Goal: Task Accomplishment & Management: Complete application form

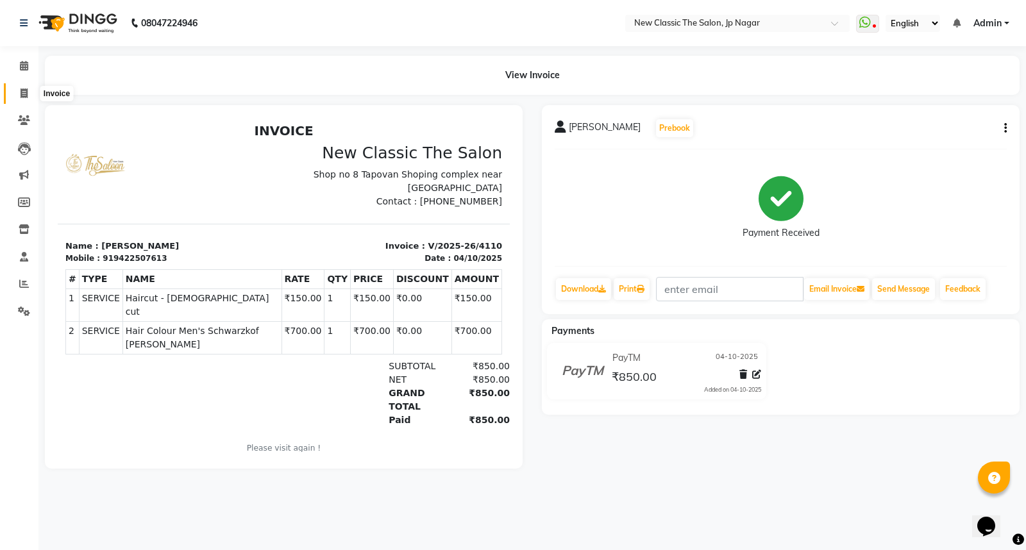
click at [26, 93] on icon at bounding box center [24, 94] width 7 height 10
select select "service"
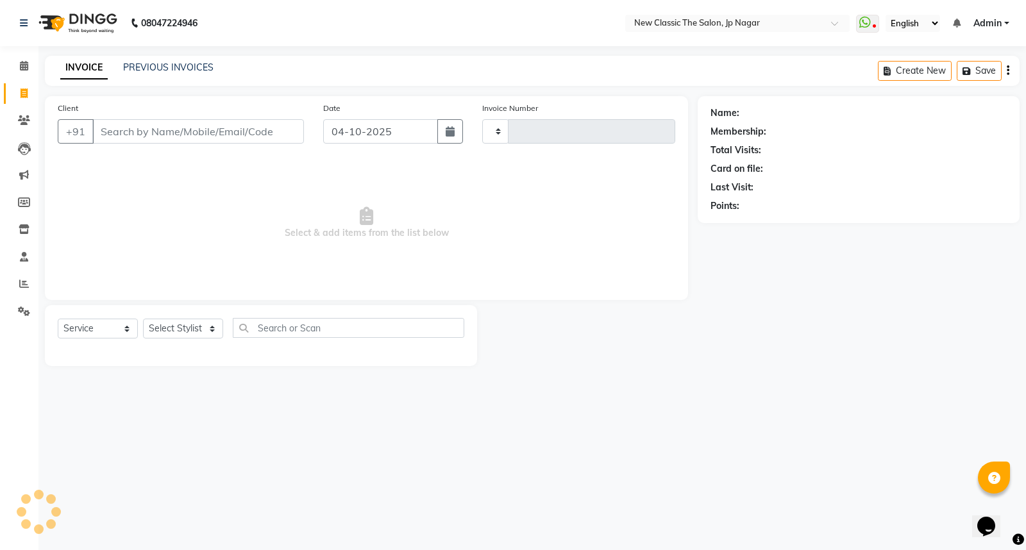
type input "4111"
select select "4678"
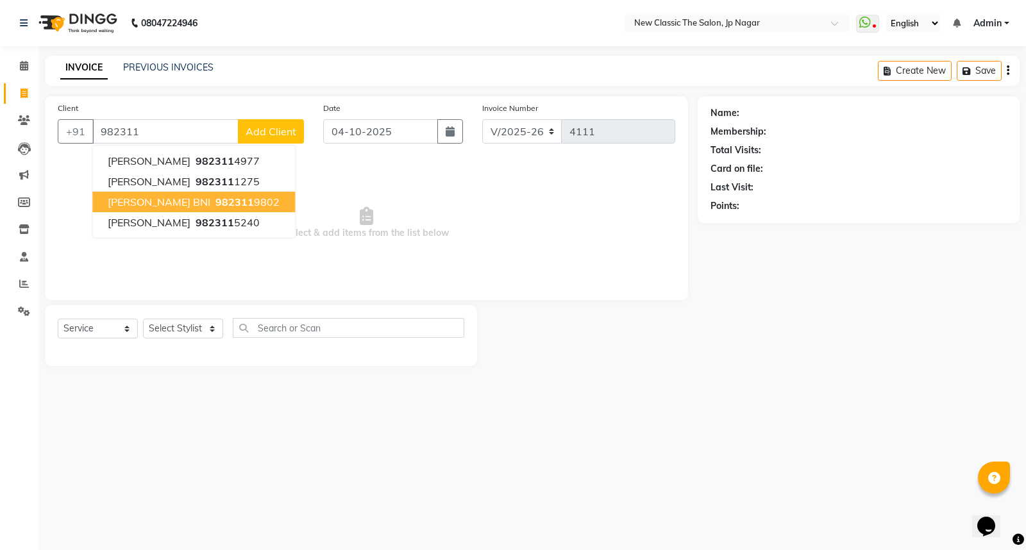
click at [176, 203] on span "[PERSON_NAME] BNI" at bounding box center [159, 202] width 103 height 13
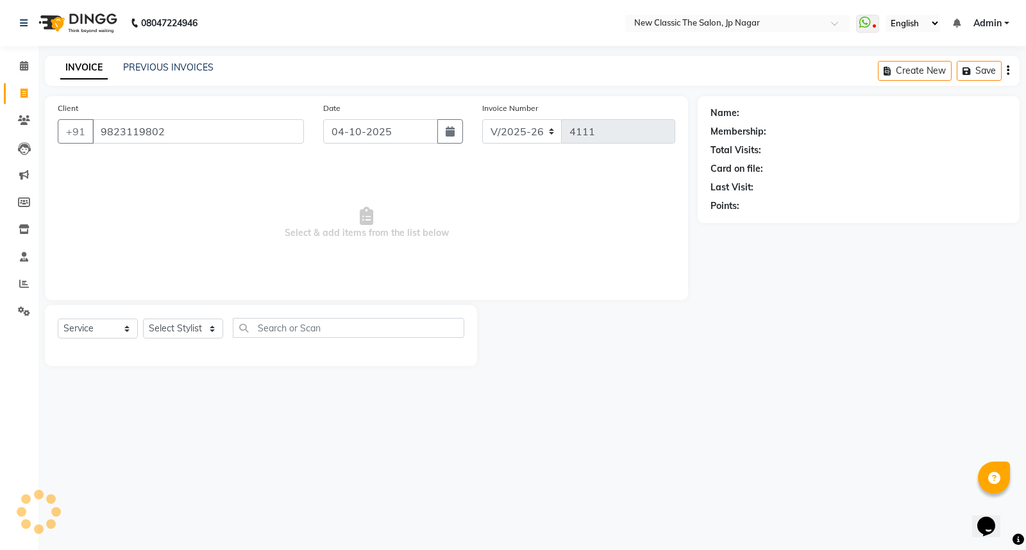
type input "9823119802"
select select "1: Object"
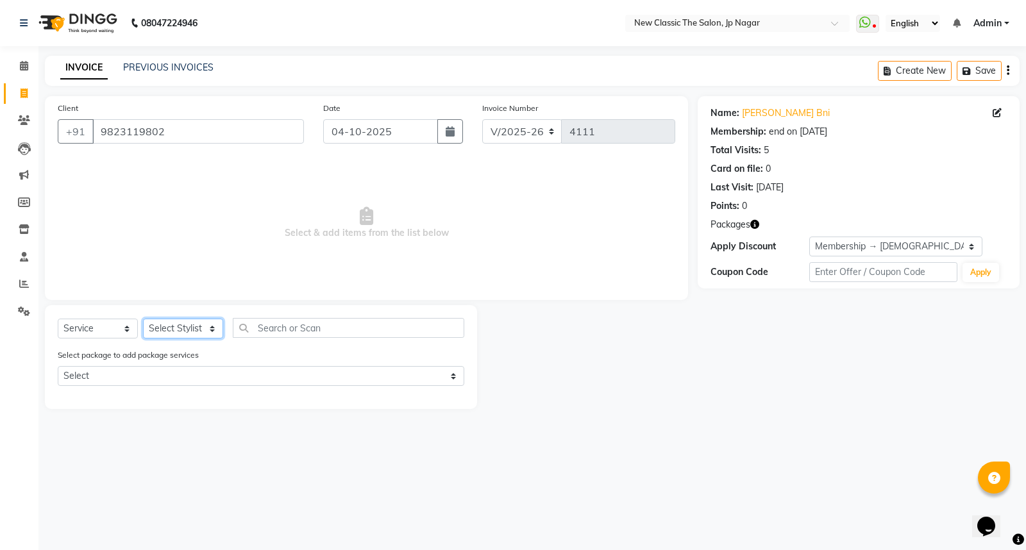
click at [173, 326] on select "Select Stylist Amit [PERSON_NAME] [PERSON_NAME] [PERSON_NAME] Manager [PERSON_N…" at bounding box center [183, 329] width 80 height 20
select select "27780"
click at [143, 319] on select "Select Stylist Amit [PERSON_NAME] [PERSON_NAME] [PERSON_NAME] Manager [PERSON_N…" at bounding box center [183, 329] width 80 height 20
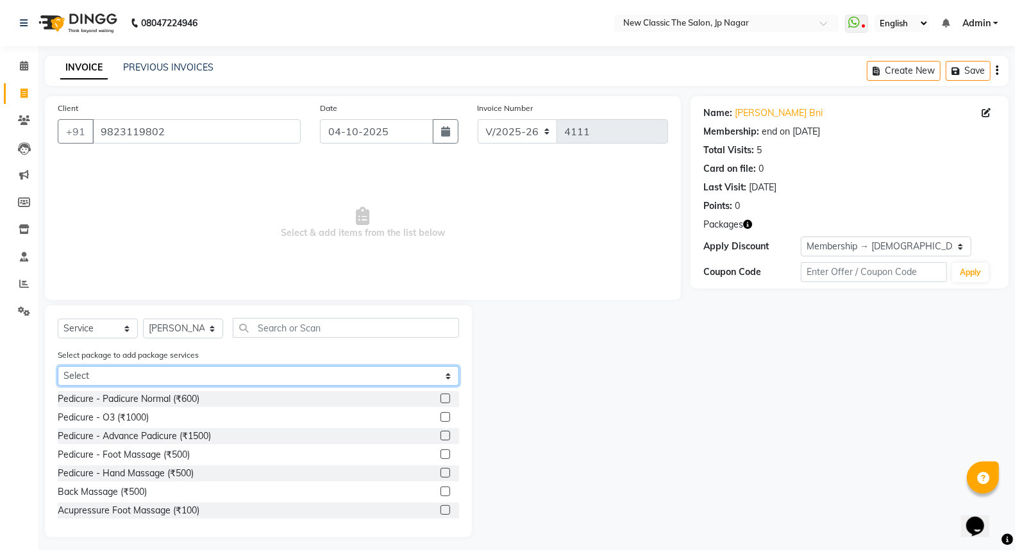
click at [235, 379] on select "Select [DEMOGRAPHIC_DATA] pkg 1999 jp" at bounding box center [259, 376] width 402 height 20
select select "1: Object"
click at [58, 366] on select "Select [DEMOGRAPHIC_DATA] pkg 1999 jp" at bounding box center [259, 376] width 402 height 20
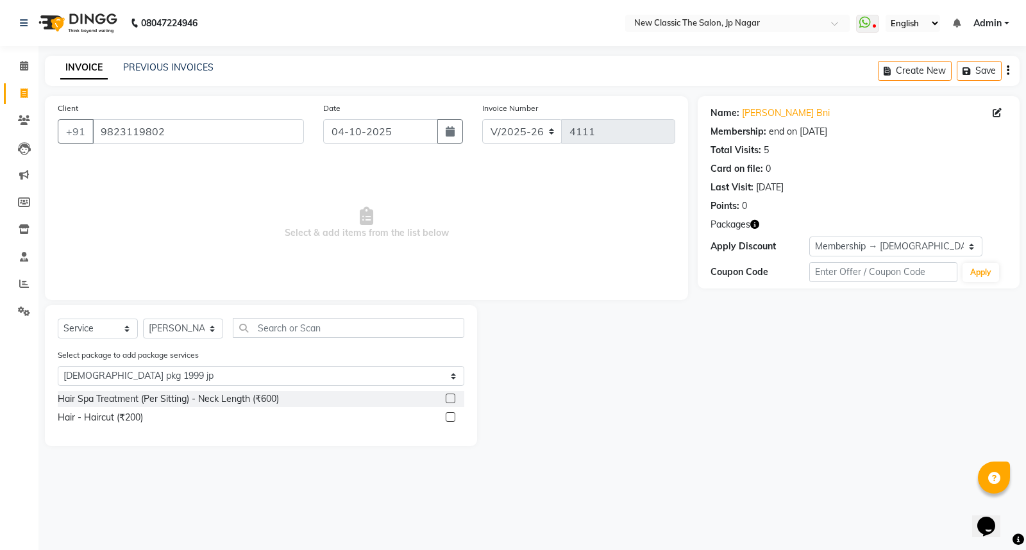
click at [448, 420] on label at bounding box center [451, 417] width 10 height 10
click at [448, 420] on input "checkbox" at bounding box center [450, 418] width 8 height 8
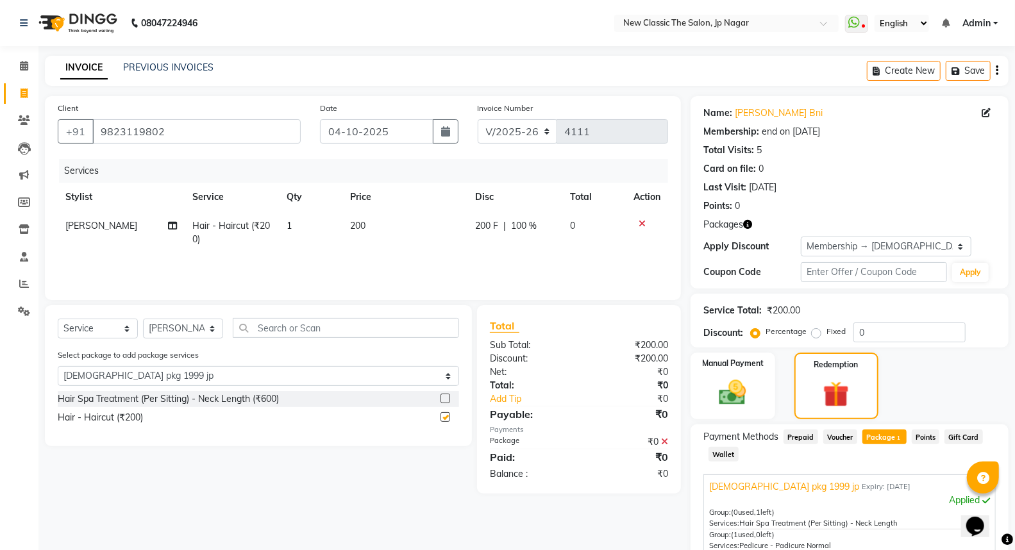
checkbox input "false"
click at [330, 334] on input "text" at bounding box center [346, 328] width 226 height 20
type input "c"
select select "0: undefined"
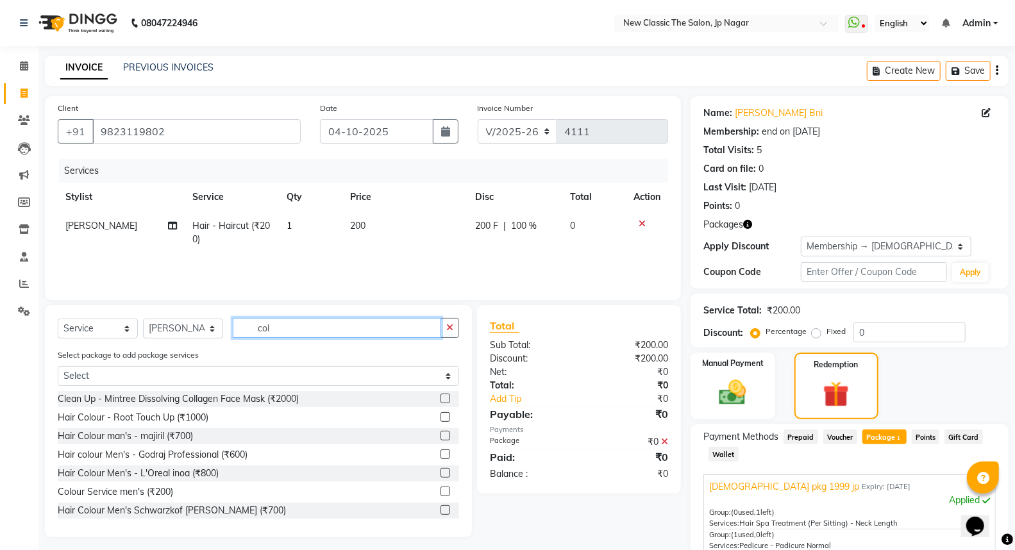
type input "col"
click at [441, 492] on label at bounding box center [446, 492] width 10 height 10
click at [441, 492] on input "checkbox" at bounding box center [445, 492] width 8 height 8
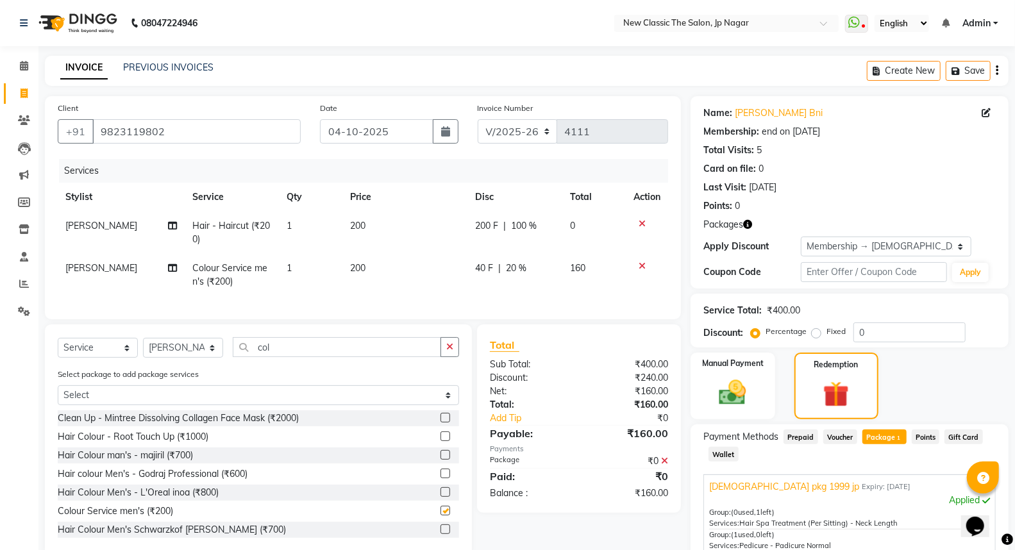
checkbox input "false"
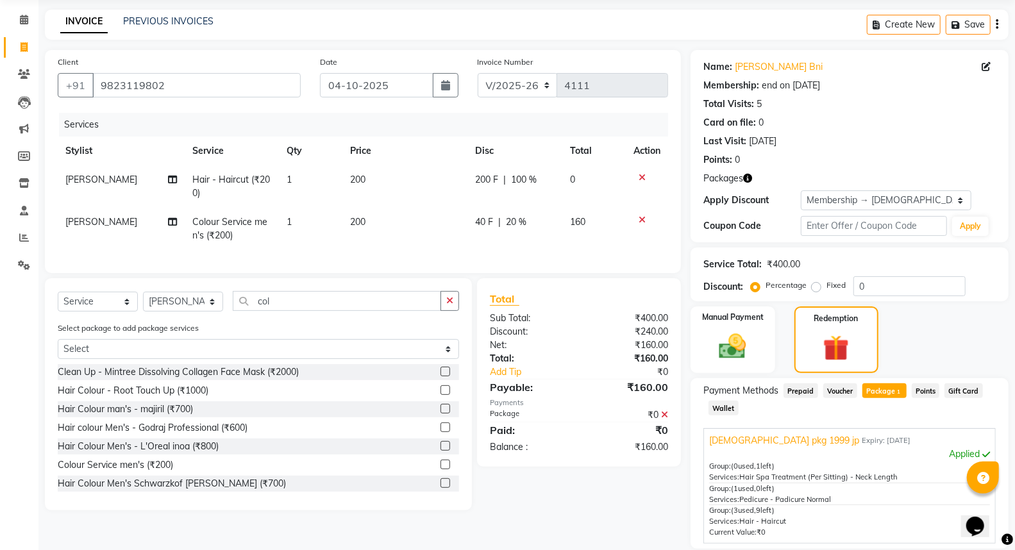
scroll to position [71, 0]
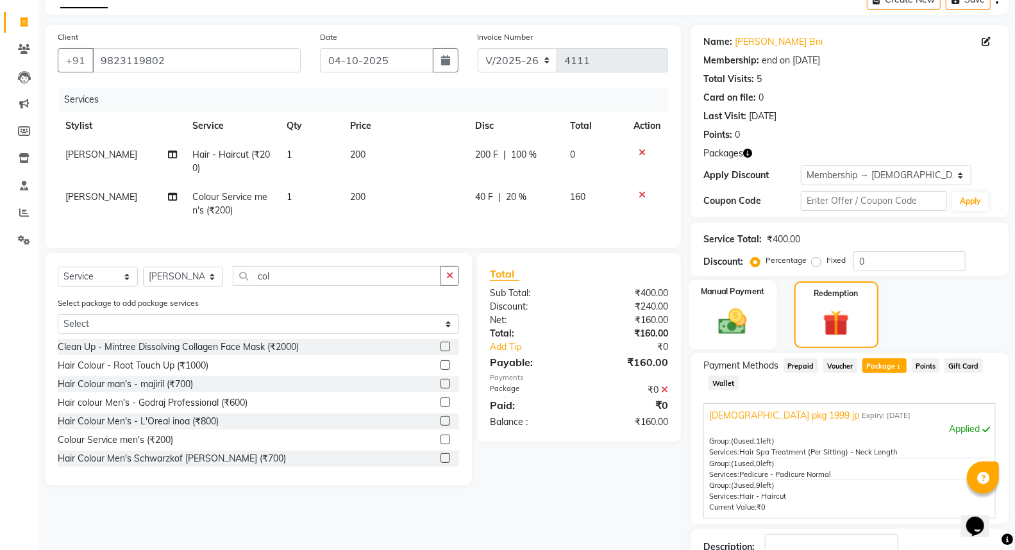
drag, startPoint x: 740, startPoint y: 325, endPoint x: 738, endPoint y: 332, distance: 7.3
click at [738, 327] on img at bounding box center [733, 321] width 46 height 33
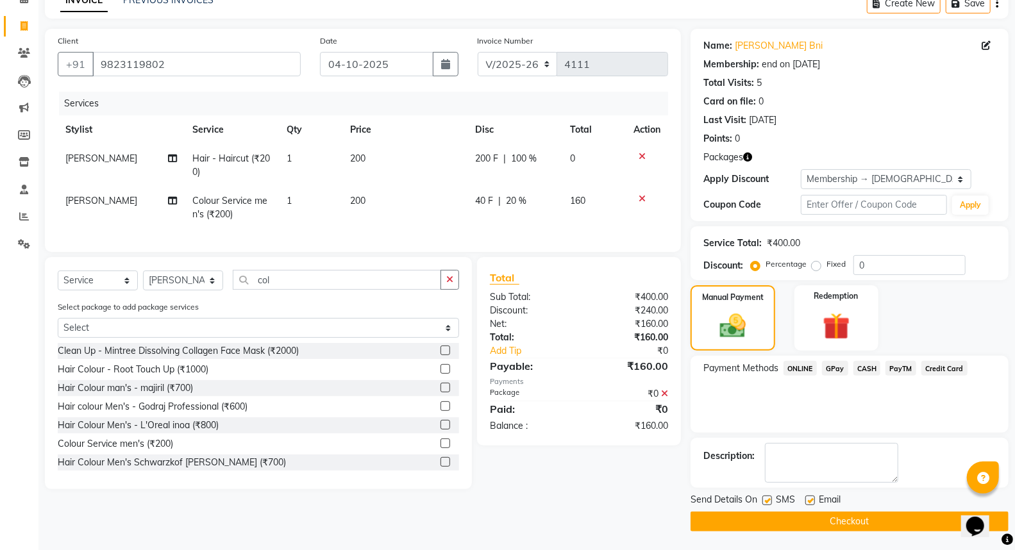
drag, startPoint x: 864, startPoint y: 367, endPoint x: 864, endPoint y: 378, distance: 11.5
click at [864, 370] on span "CASH" at bounding box center [868, 368] width 28 height 15
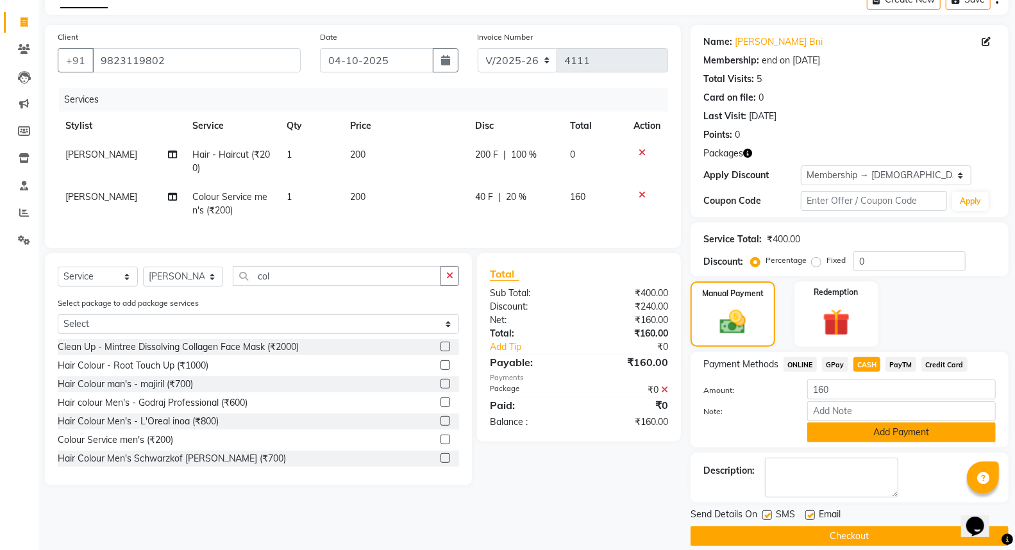
click at [873, 440] on button "Add Payment" at bounding box center [902, 433] width 189 height 20
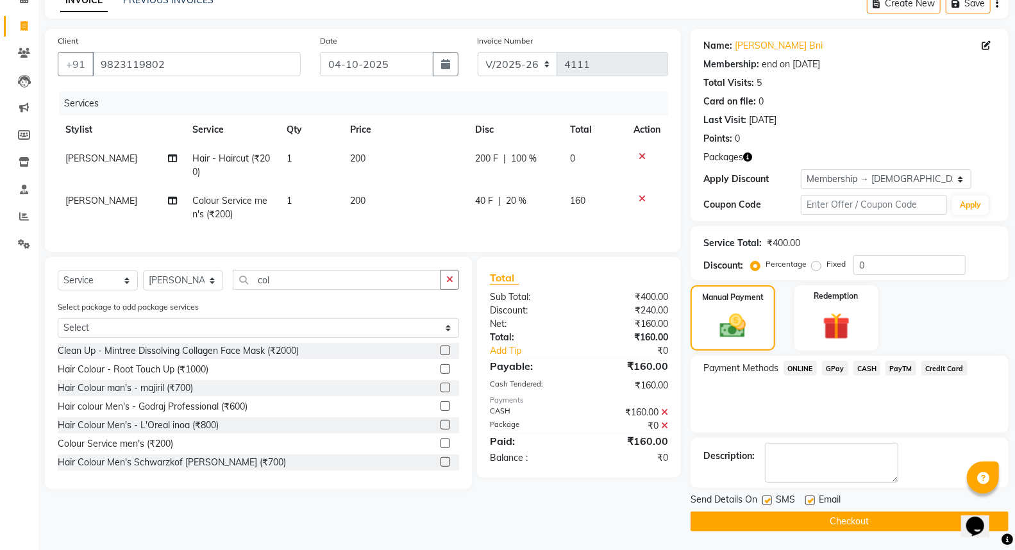
click at [864, 520] on button "Checkout" at bounding box center [850, 522] width 318 height 20
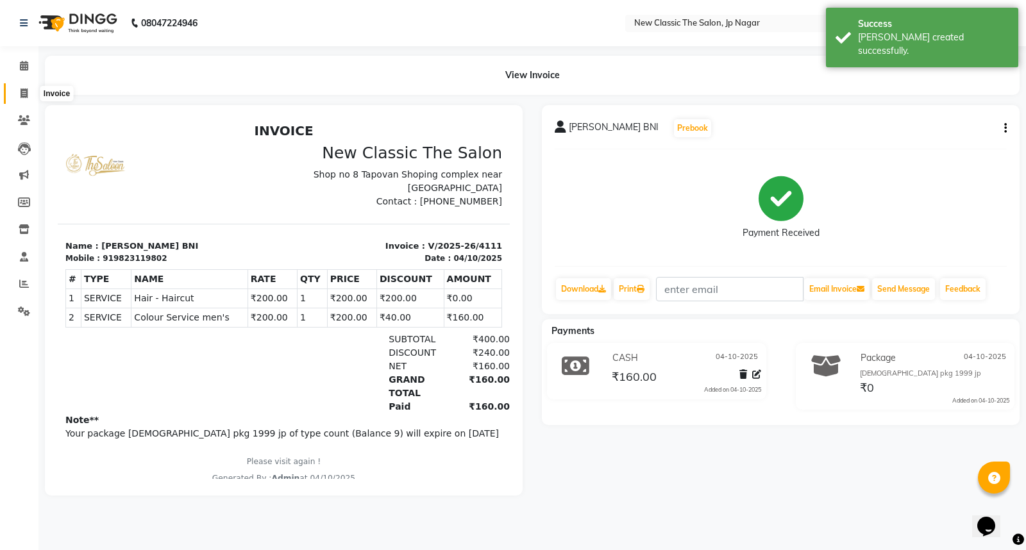
click at [22, 94] on icon at bounding box center [24, 94] width 7 height 10
select select "4678"
select select "service"
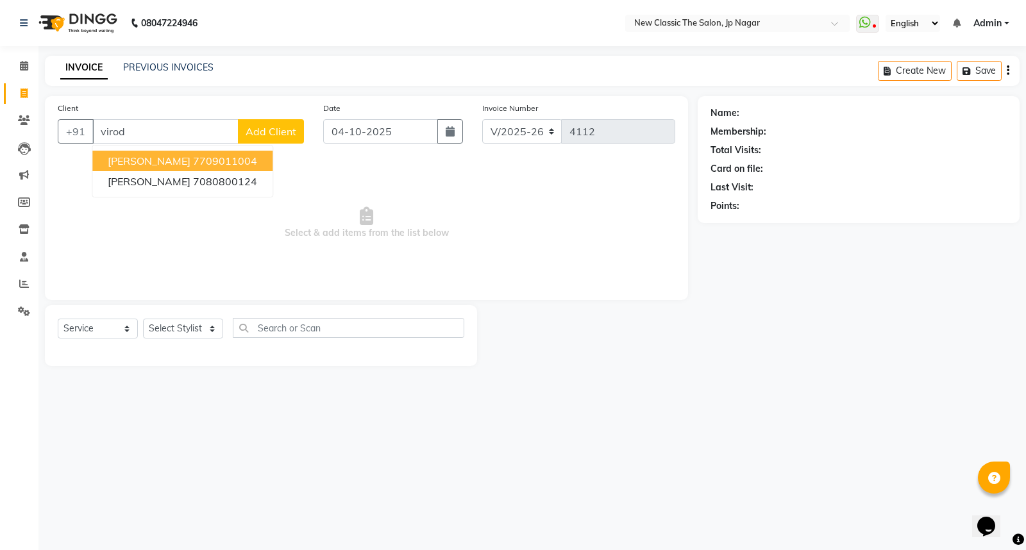
click at [203, 135] on input "virod" at bounding box center [165, 131] width 146 height 24
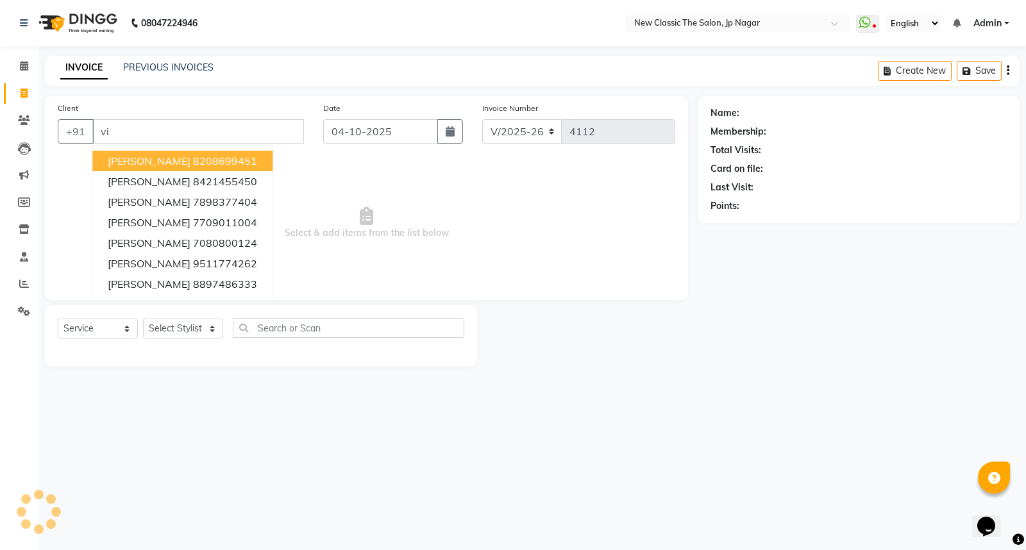
type input "v"
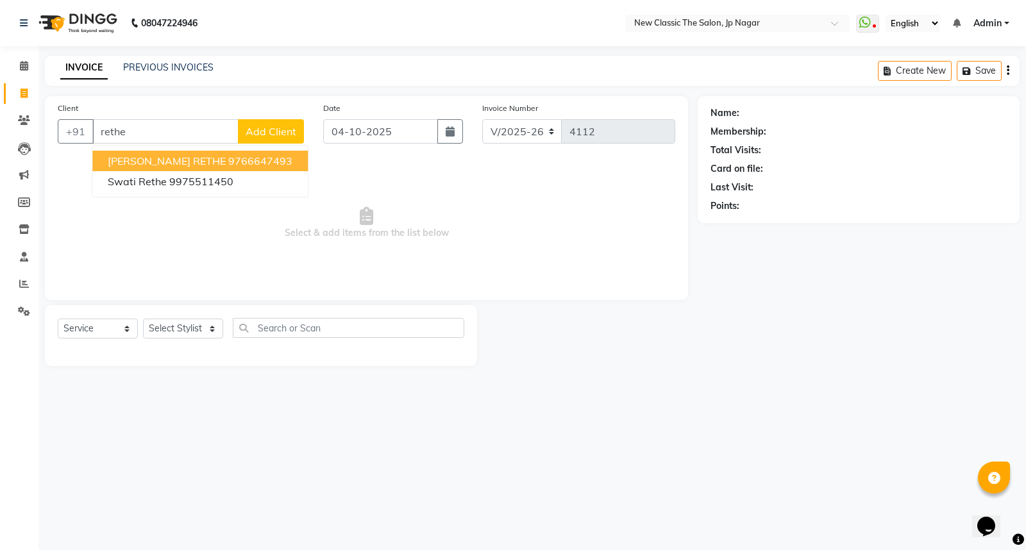
click at [228, 161] on ngb-highlight "9766647493" at bounding box center [260, 161] width 64 height 13
type input "9766647493"
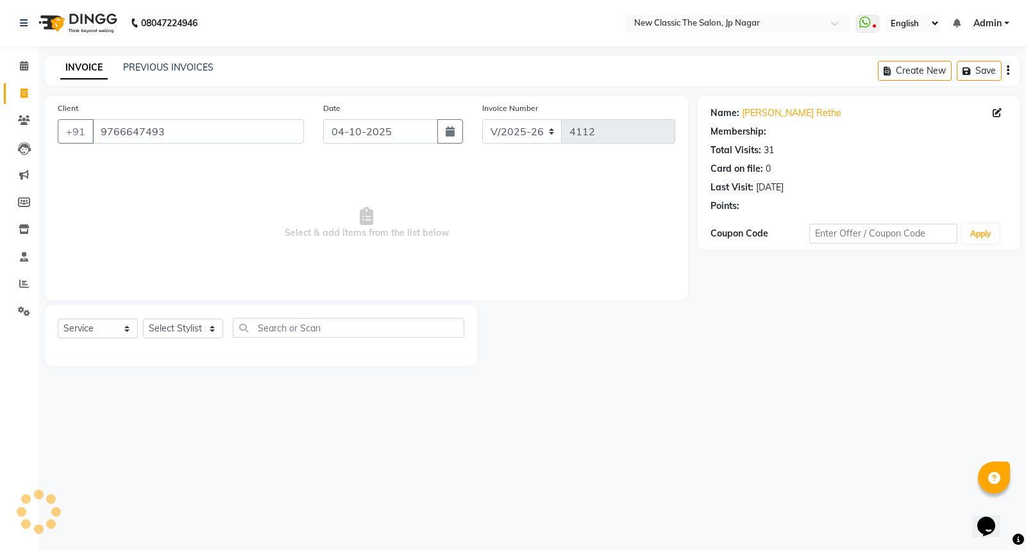
select select "1: Object"
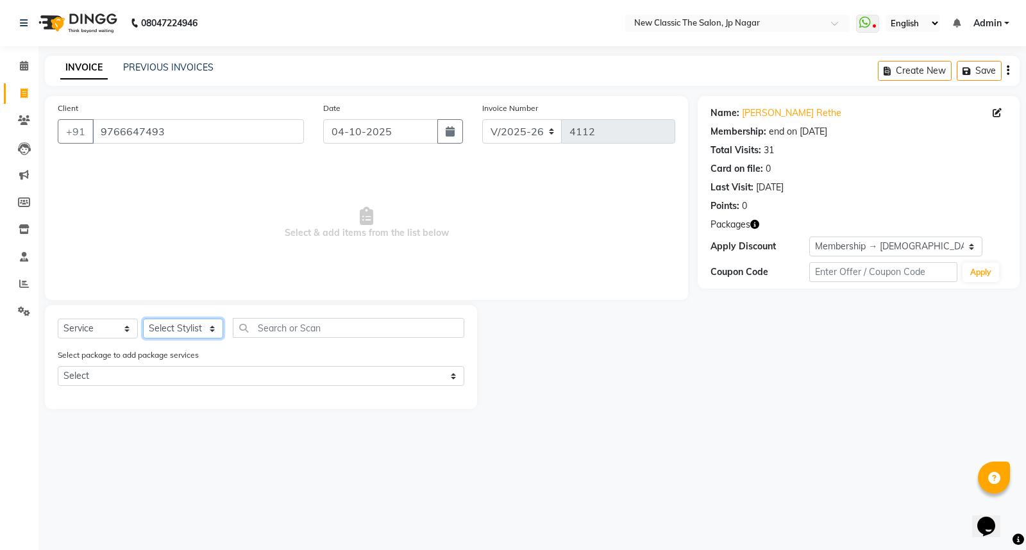
click at [185, 327] on select "Select Stylist Amit [PERSON_NAME] [PERSON_NAME] [PERSON_NAME] Manager [PERSON_N…" at bounding box center [183, 329] width 80 height 20
select select "27632"
click at [143, 319] on select "Select Stylist Amit [PERSON_NAME] [PERSON_NAME] [PERSON_NAME] Manager [PERSON_N…" at bounding box center [183, 329] width 80 height 20
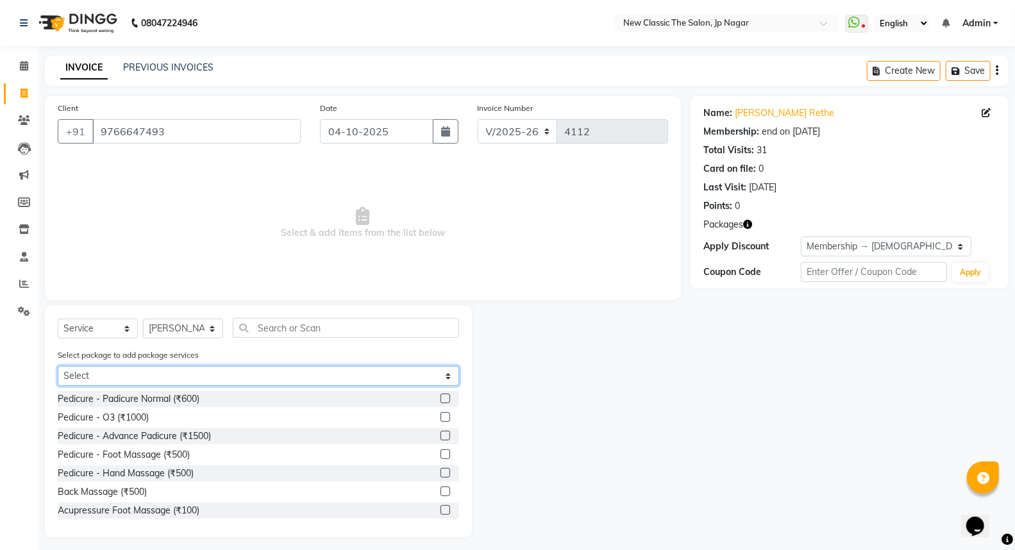
click at [197, 373] on select "Select [DEMOGRAPHIC_DATA] member 1500" at bounding box center [259, 376] width 402 height 20
select select "1: Object"
click at [58, 366] on select "Select [DEMOGRAPHIC_DATA] member 1500" at bounding box center [259, 376] width 402 height 20
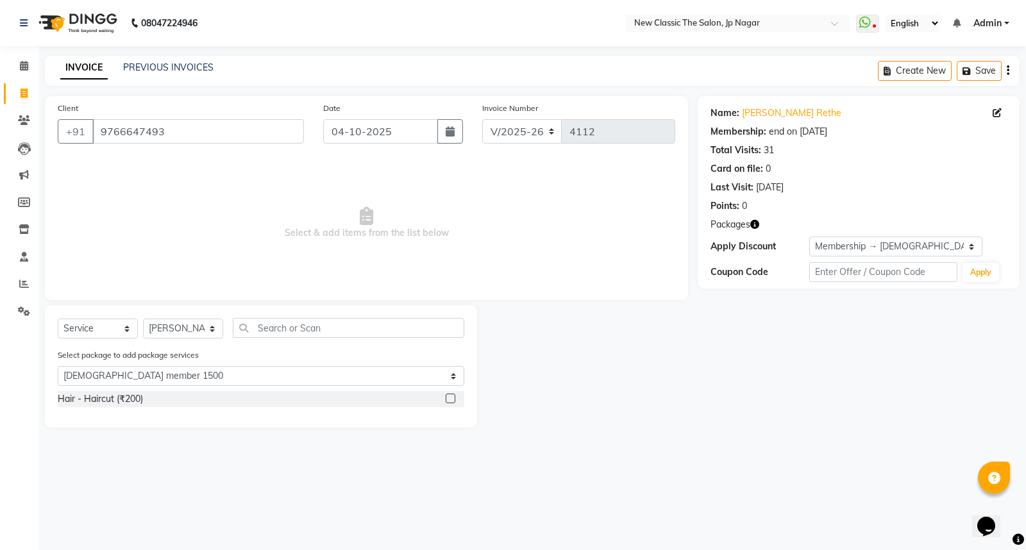
click at [450, 398] on label at bounding box center [451, 399] width 10 height 10
click at [450, 398] on input "checkbox" at bounding box center [450, 399] width 8 height 8
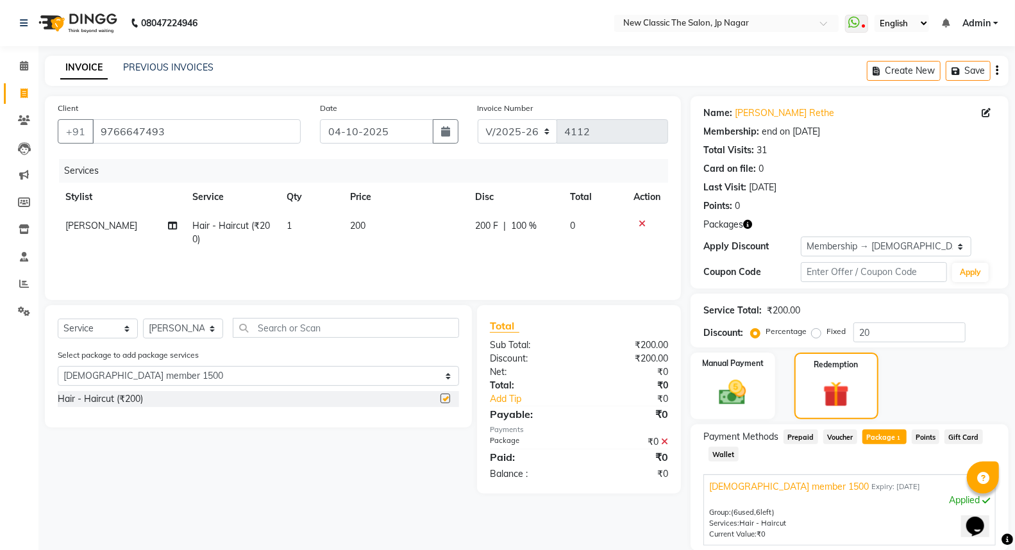
checkbox input "false"
click at [348, 330] on input "text" at bounding box center [346, 328] width 226 height 20
type input "c"
select select "0: undefined"
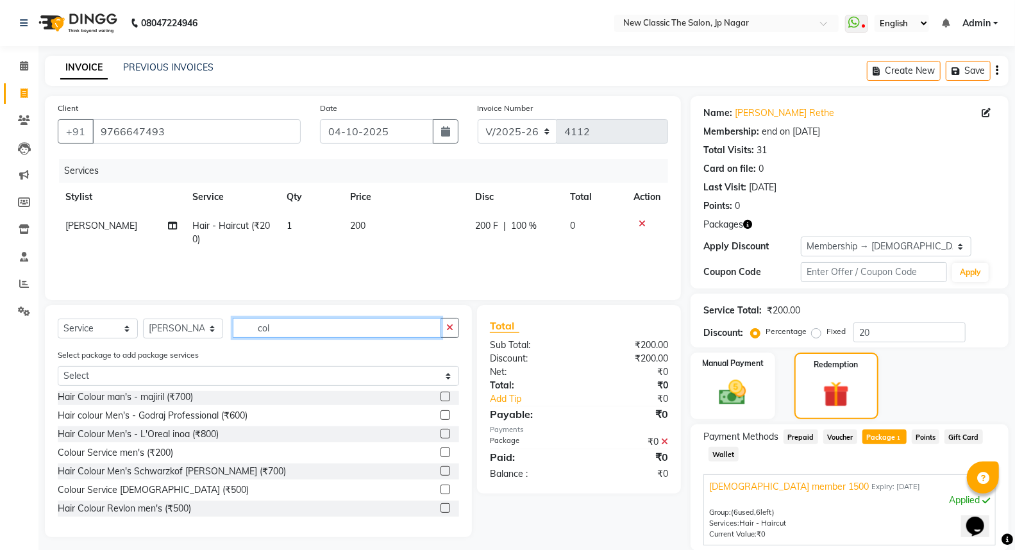
scroll to position [71, 0]
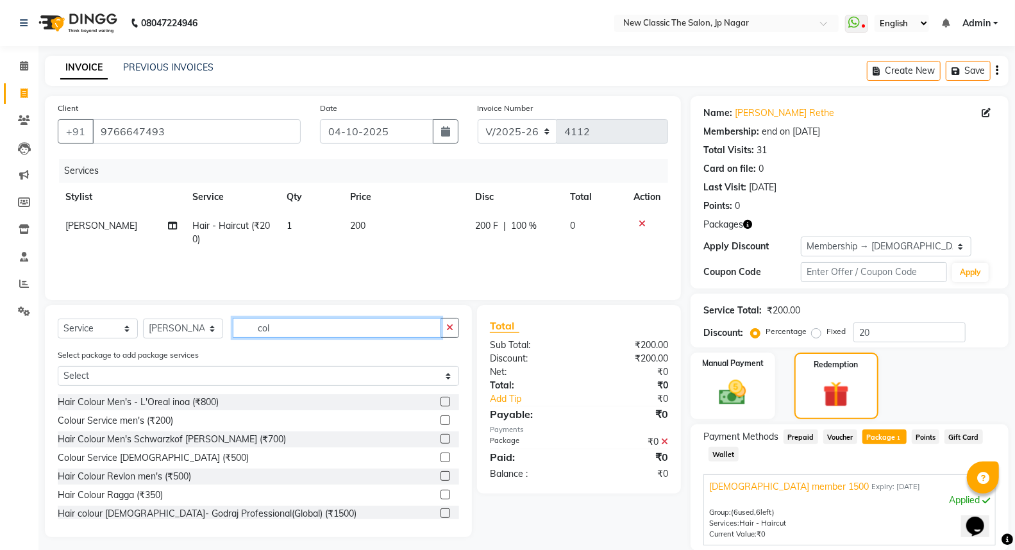
type input "col"
click at [441, 495] on label at bounding box center [446, 495] width 10 height 10
click at [441, 495] on input "checkbox" at bounding box center [445, 495] width 8 height 8
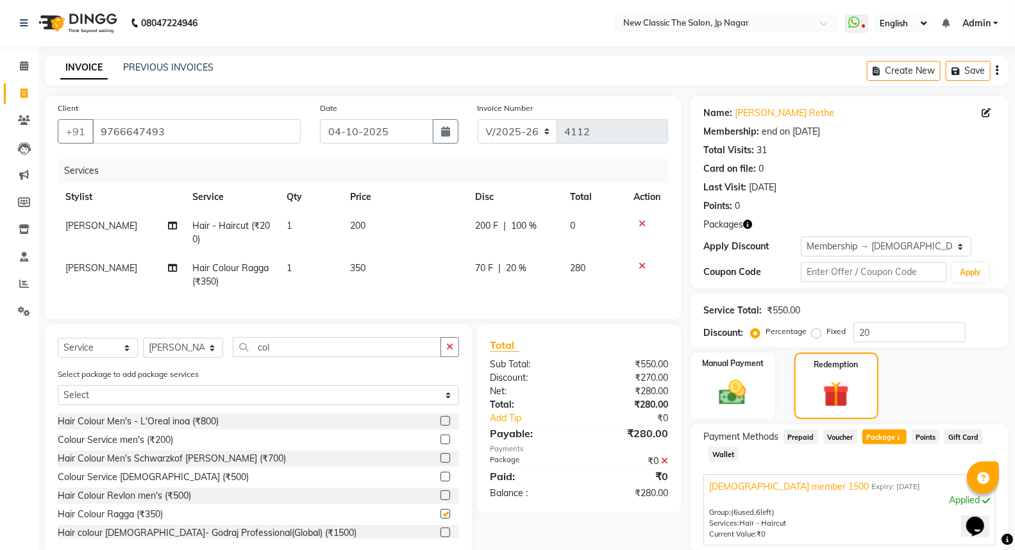
checkbox input "false"
click at [359, 266] on span "350" at bounding box center [357, 268] width 15 height 12
select select "27632"
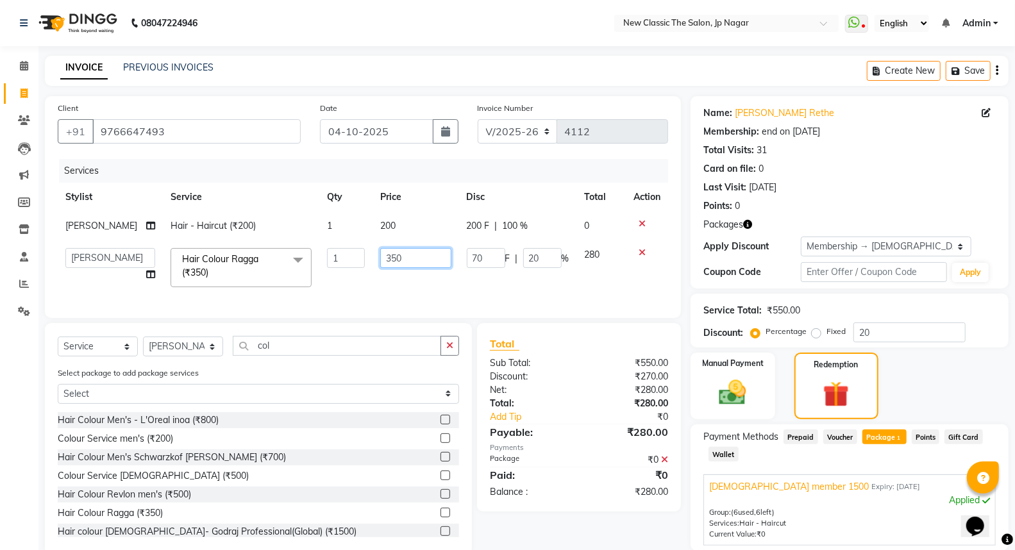
click at [385, 257] on input "350" at bounding box center [415, 258] width 71 height 20
type input "400"
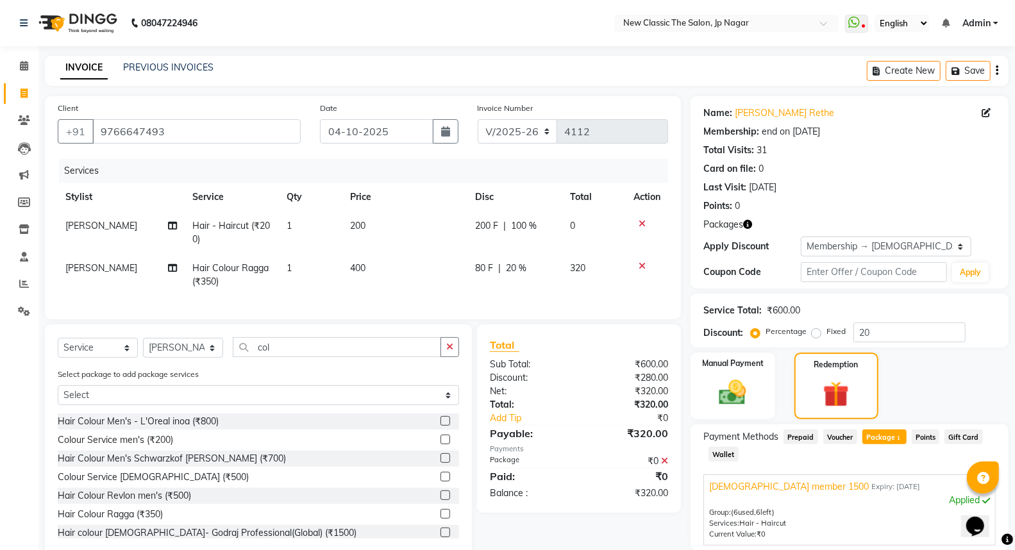
click at [432, 278] on td "400" at bounding box center [405, 275] width 125 height 42
select select "27632"
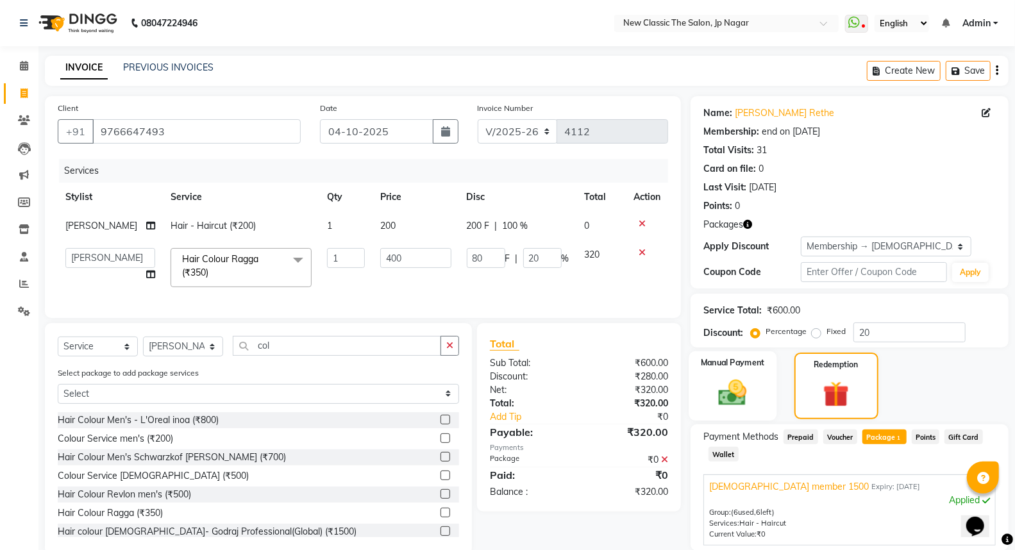
click at [727, 391] on img at bounding box center [733, 393] width 46 height 33
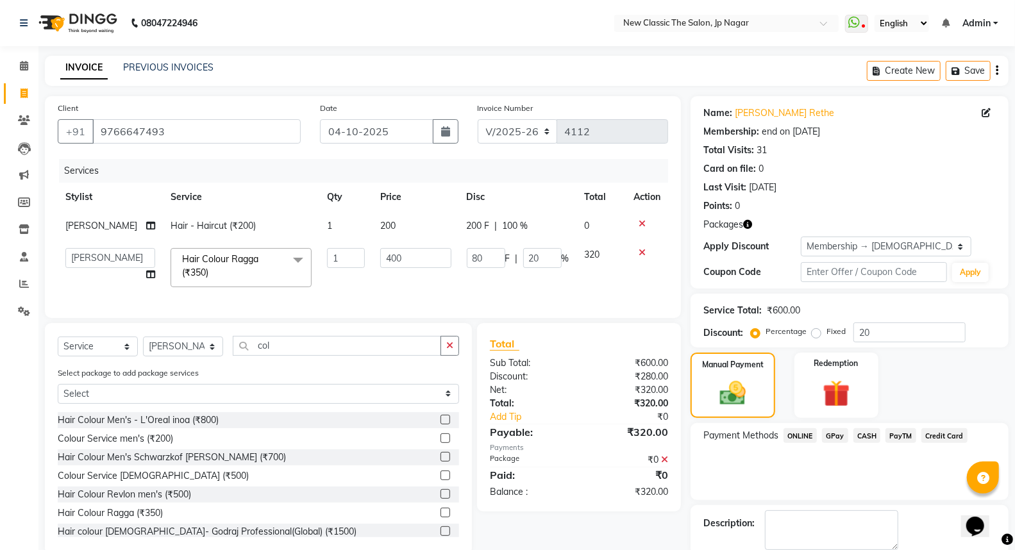
click at [801, 430] on span "ONLINE" at bounding box center [800, 436] width 33 height 15
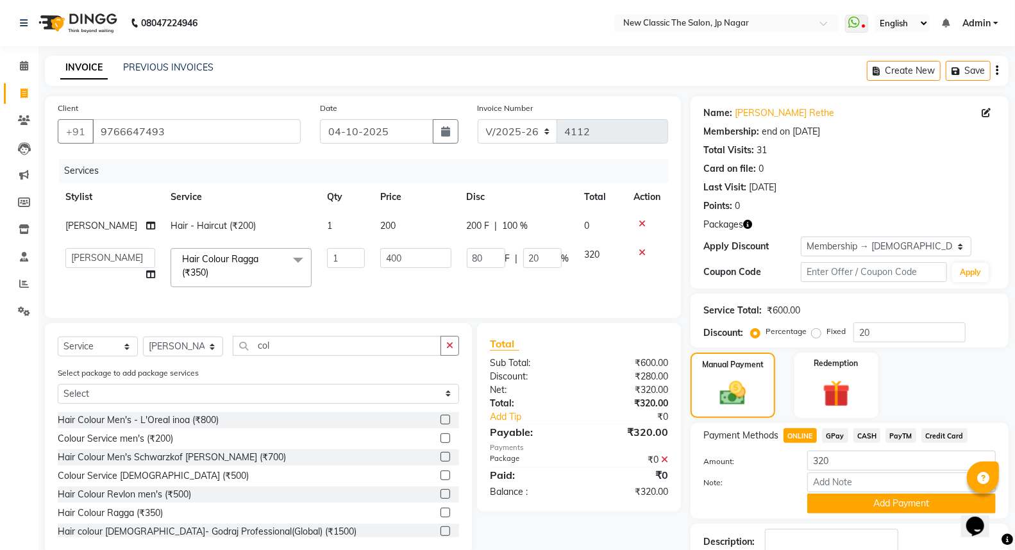
click at [802, 432] on span "ONLINE" at bounding box center [800, 436] width 33 height 15
click at [800, 441] on span "ONLINE" at bounding box center [800, 436] width 33 height 15
click at [841, 502] on button "Add Payment" at bounding box center [902, 504] width 189 height 20
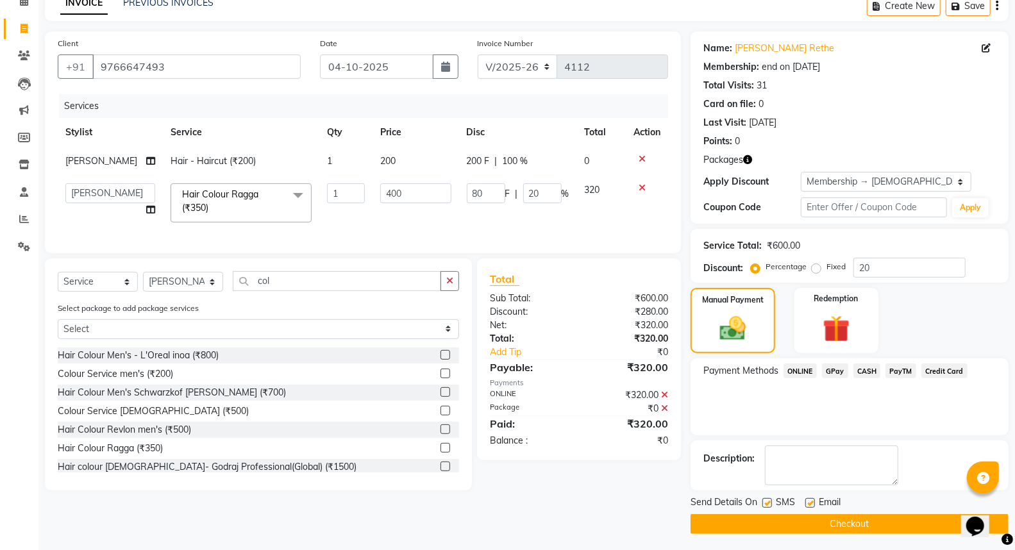
scroll to position [67, 0]
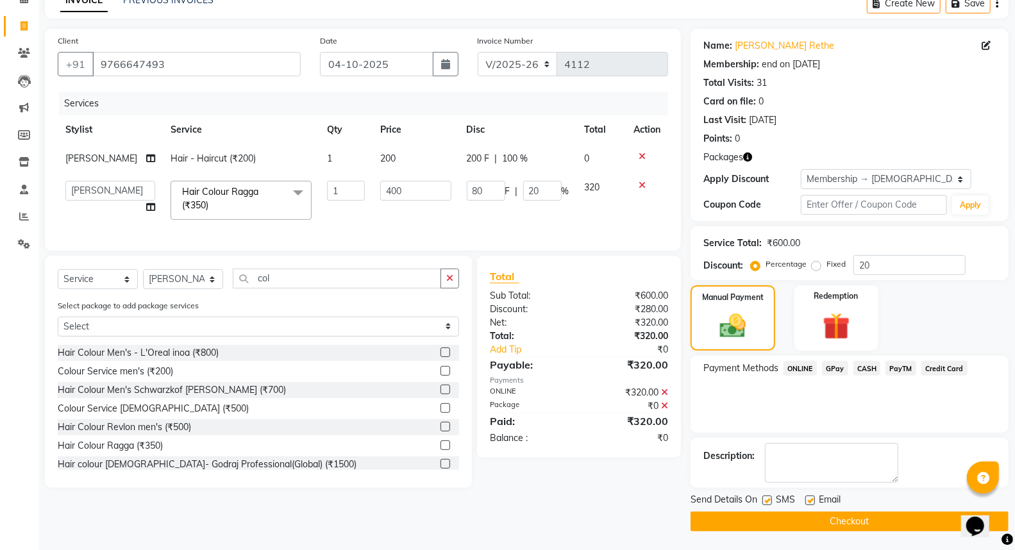
click at [828, 522] on button "Checkout" at bounding box center [850, 522] width 318 height 20
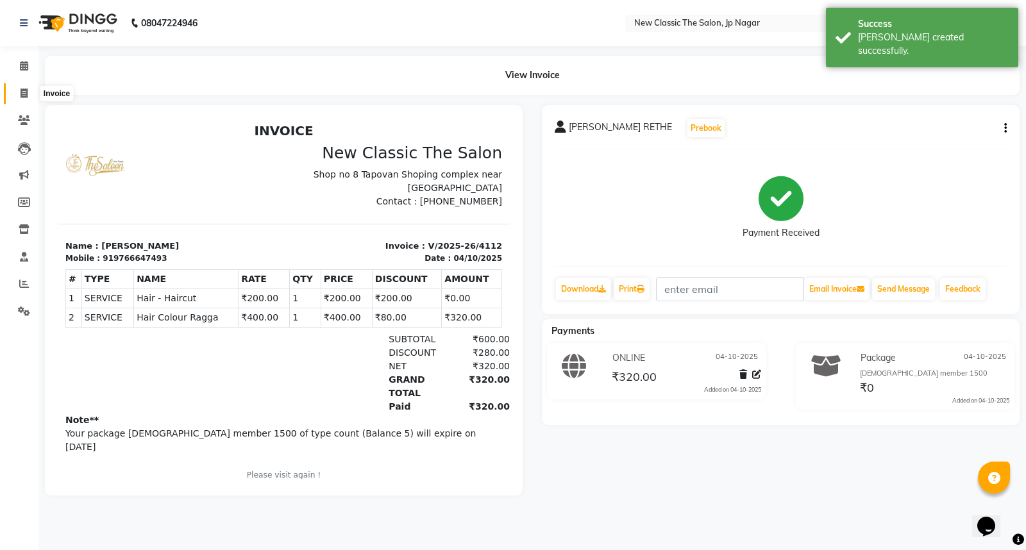
click at [23, 93] on icon at bounding box center [24, 94] width 7 height 10
select select "service"
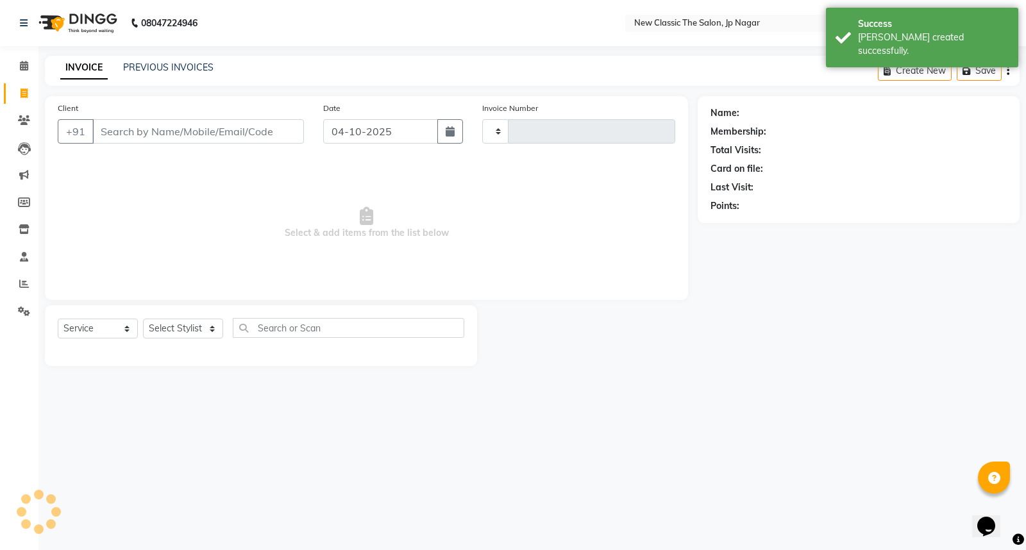
type input "4113"
select select "4678"
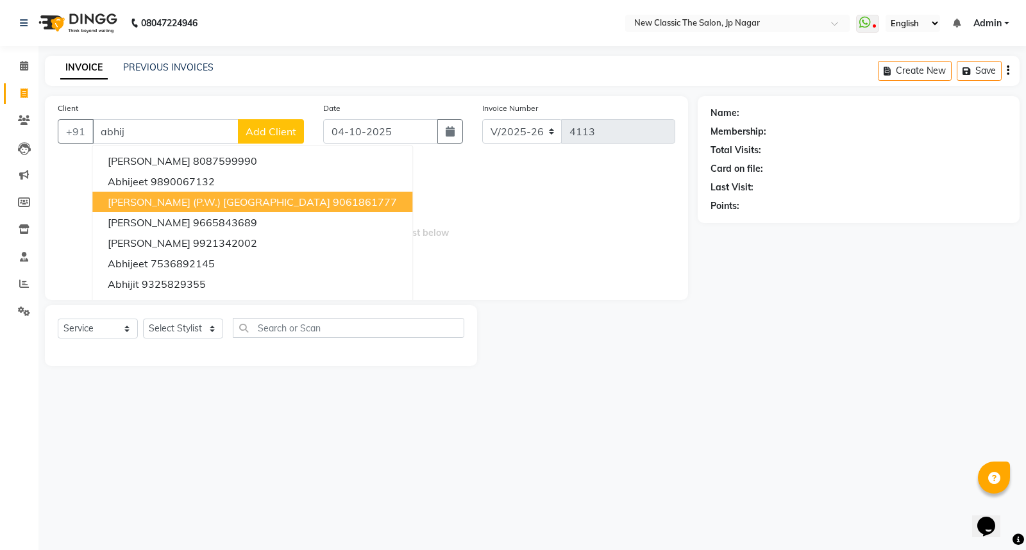
click at [183, 199] on span "[PERSON_NAME] (P.W.) [GEOGRAPHIC_DATA]" at bounding box center [219, 202] width 223 height 13
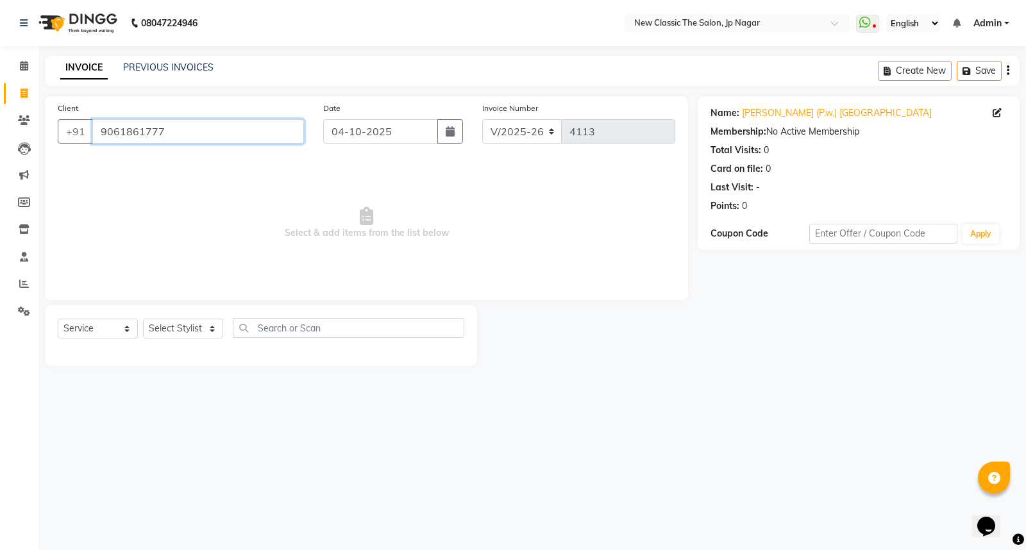
click at [210, 131] on input "9061861777" at bounding box center [198, 131] width 212 height 24
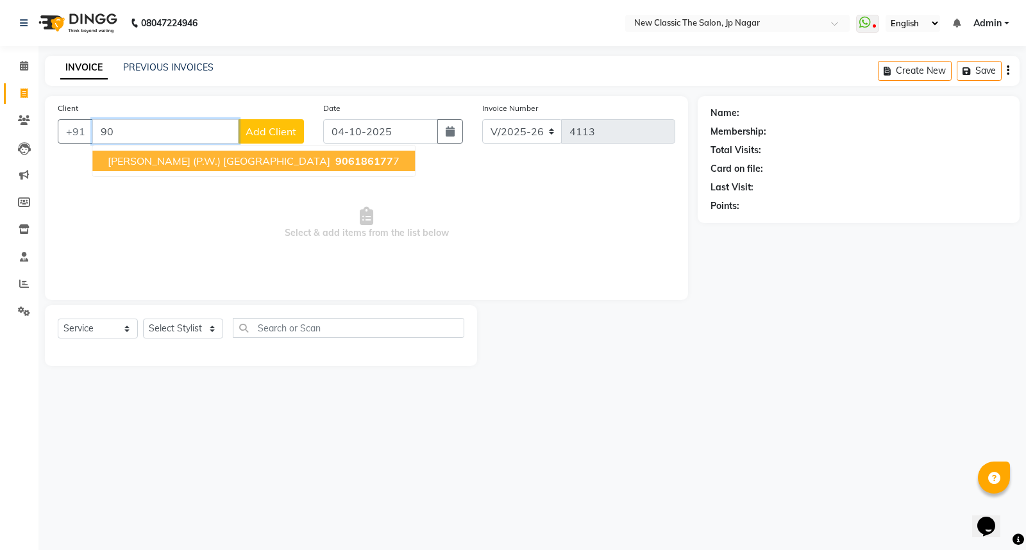
type input "9"
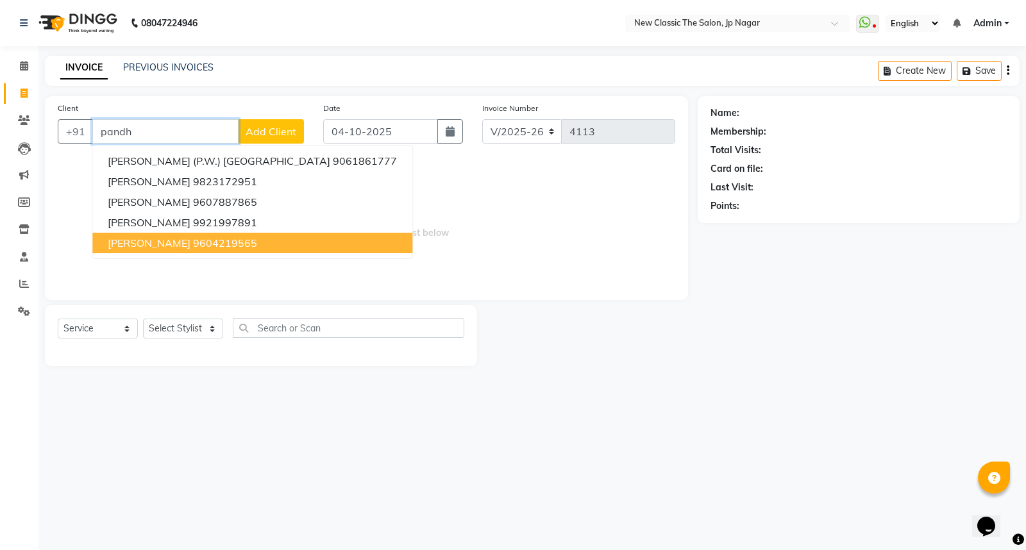
click at [159, 244] on span "[PERSON_NAME]" at bounding box center [149, 243] width 83 height 13
type input "9604219565"
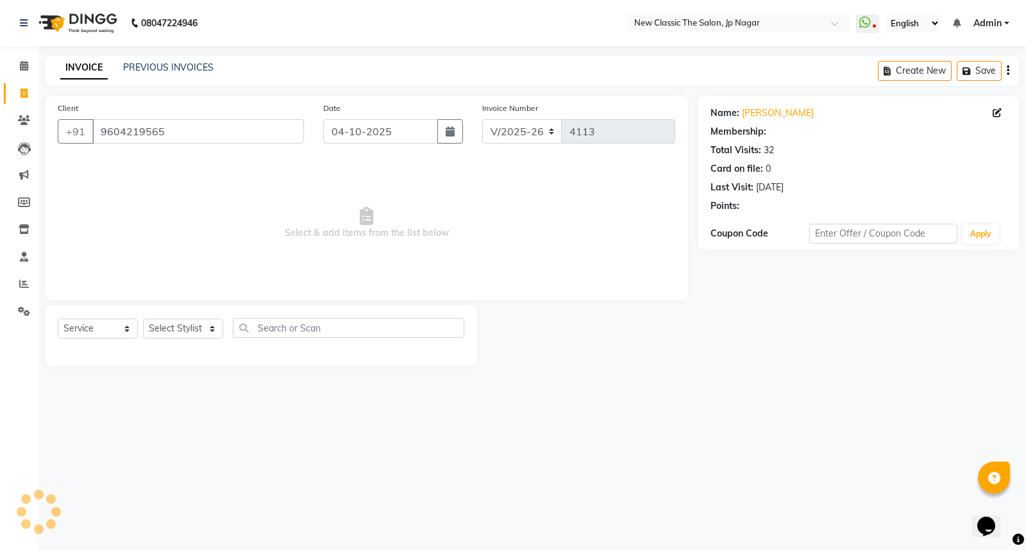
select select "1: Object"
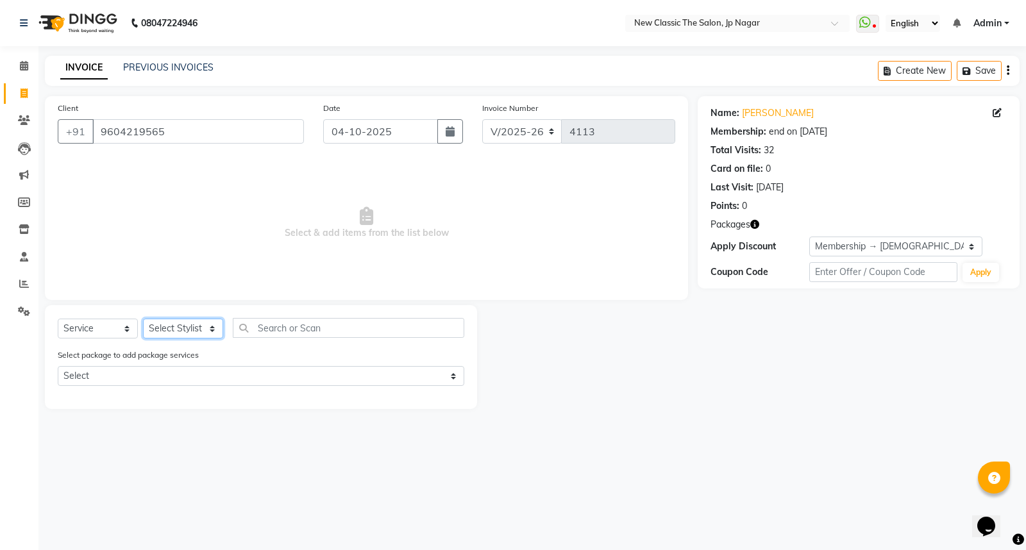
click at [155, 328] on select "Select Stylist Amit [PERSON_NAME] [PERSON_NAME] [PERSON_NAME] Manager [PERSON_N…" at bounding box center [183, 329] width 80 height 20
select select "27632"
click at [143, 319] on select "Select Stylist Amit [PERSON_NAME] [PERSON_NAME] [PERSON_NAME] Manager [PERSON_N…" at bounding box center [183, 329] width 80 height 20
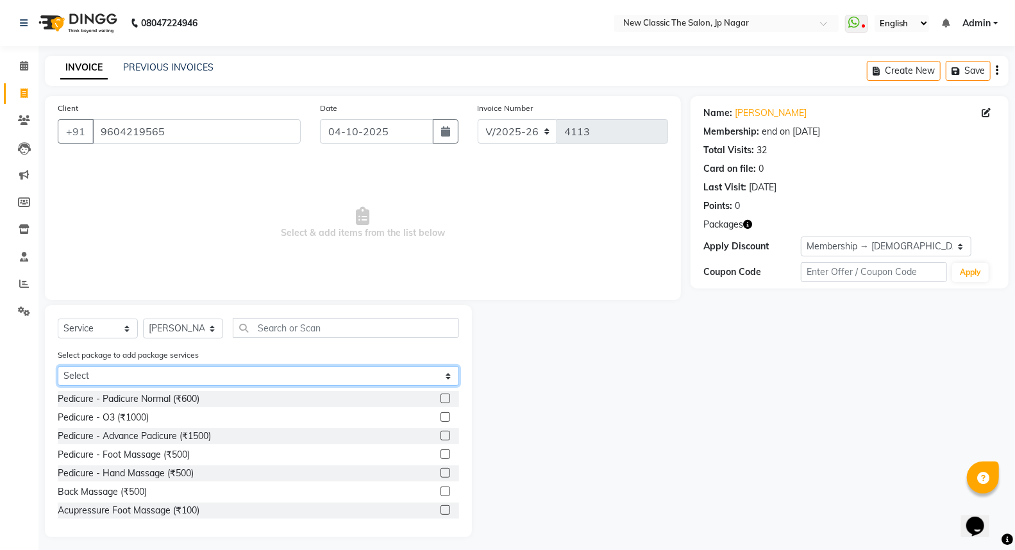
click at [178, 381] on select "Select [DEMOGRAPHIC_DATA] member 1500" at bounding box center [259, 376] width 402 height 20
select select "1: Object"
click at [58, 366] on select "Select [DEMOGRAPHIC_DATA] member 1500" at bounding box center [259, 376] width 402 height 20
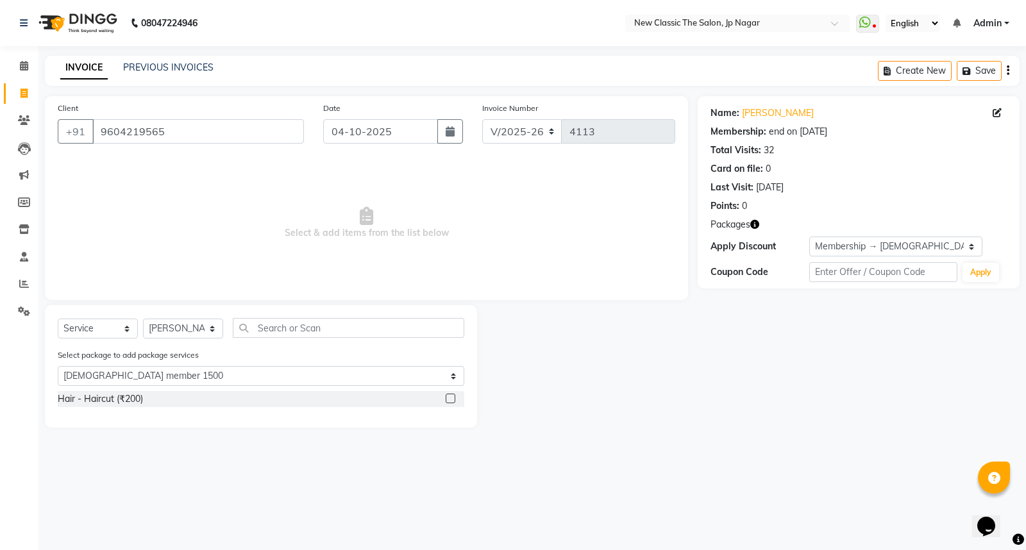
click at [450, 400] on label at bounding box center [451, 399] width 10 height 10
click at [450, 400] on input "checkbox" at bounding box center [450, 399] width 8 height 8
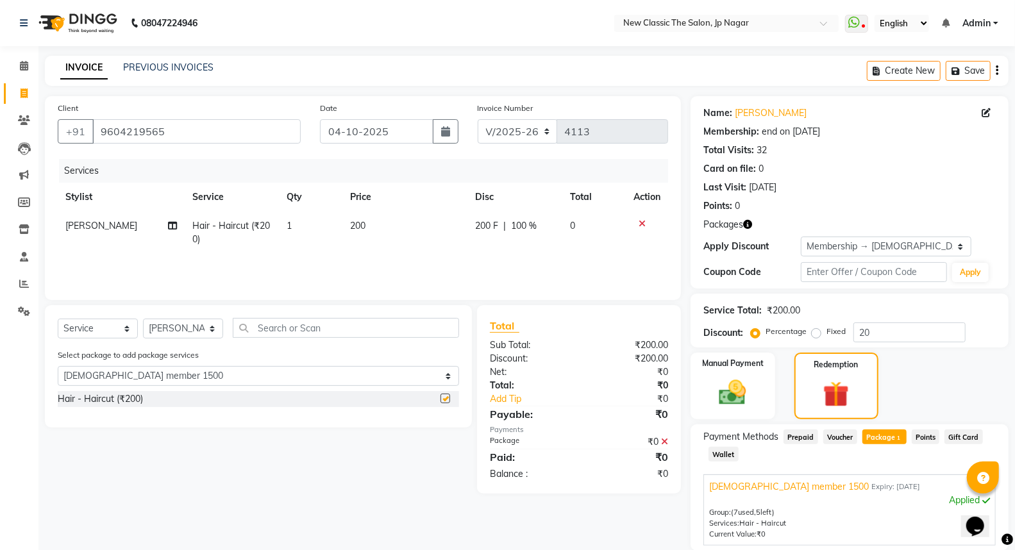
checkbox input "false"
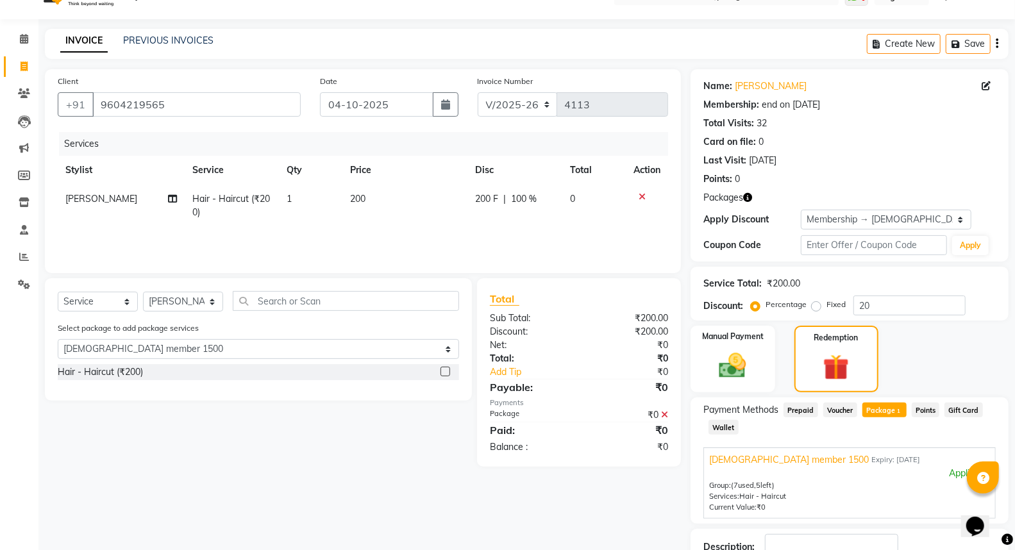
scroll to position [71, 0]
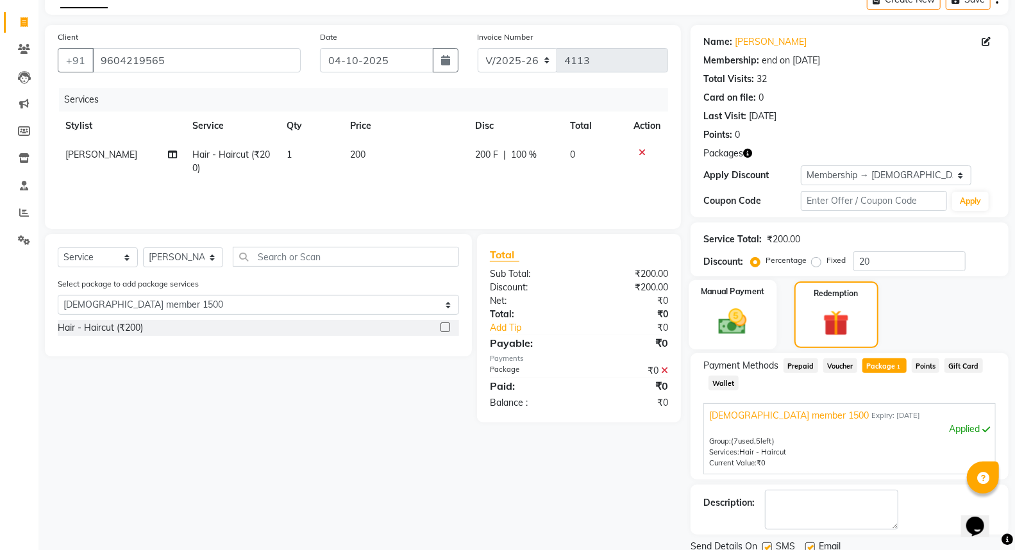
click at [735, 330] on img at bounding box center [733, 321] width 46 height 33
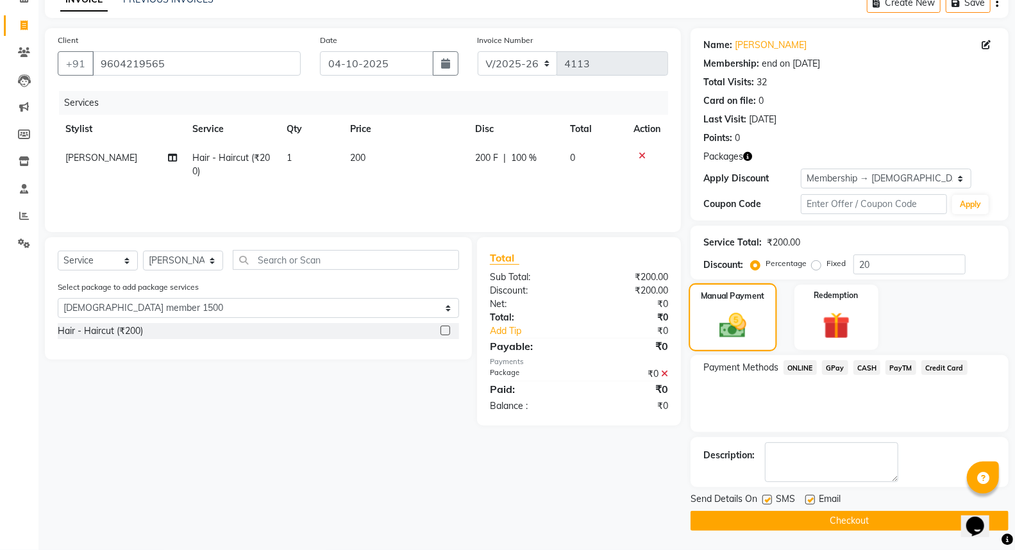
scroll to position [67, 0]
click at [767, 527] on button "Checkout" at bounding box center [850, 522] width 318 height 20
